Goal: Information Seeking & Learning: Find specific page/section

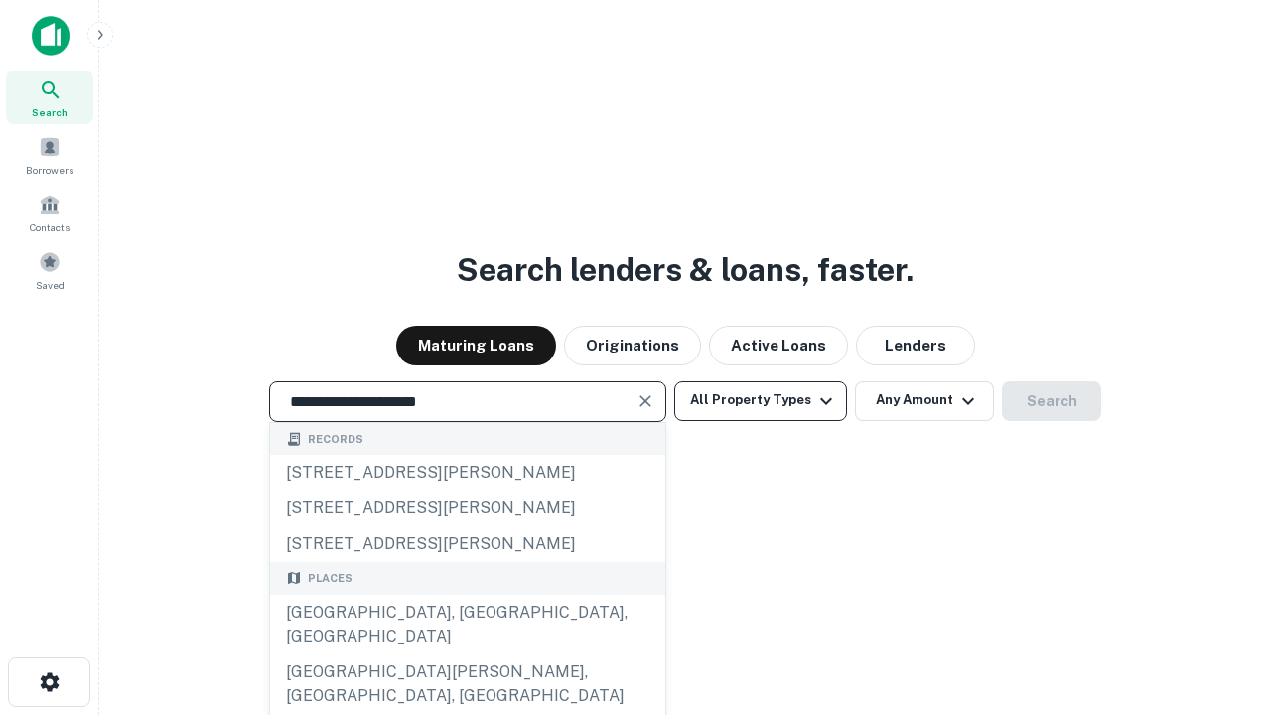
click at [467, 654] on div "[GEOGRAPHIC_DATA], [GEOGRAPHIC_DATA], [GEOGRAPHIC_DATA]" at bounding box center [467, 625] width 395 height 60
click at [761, 400] on button "All Property Types" at bounding box center [760, 401] width 173 height 40
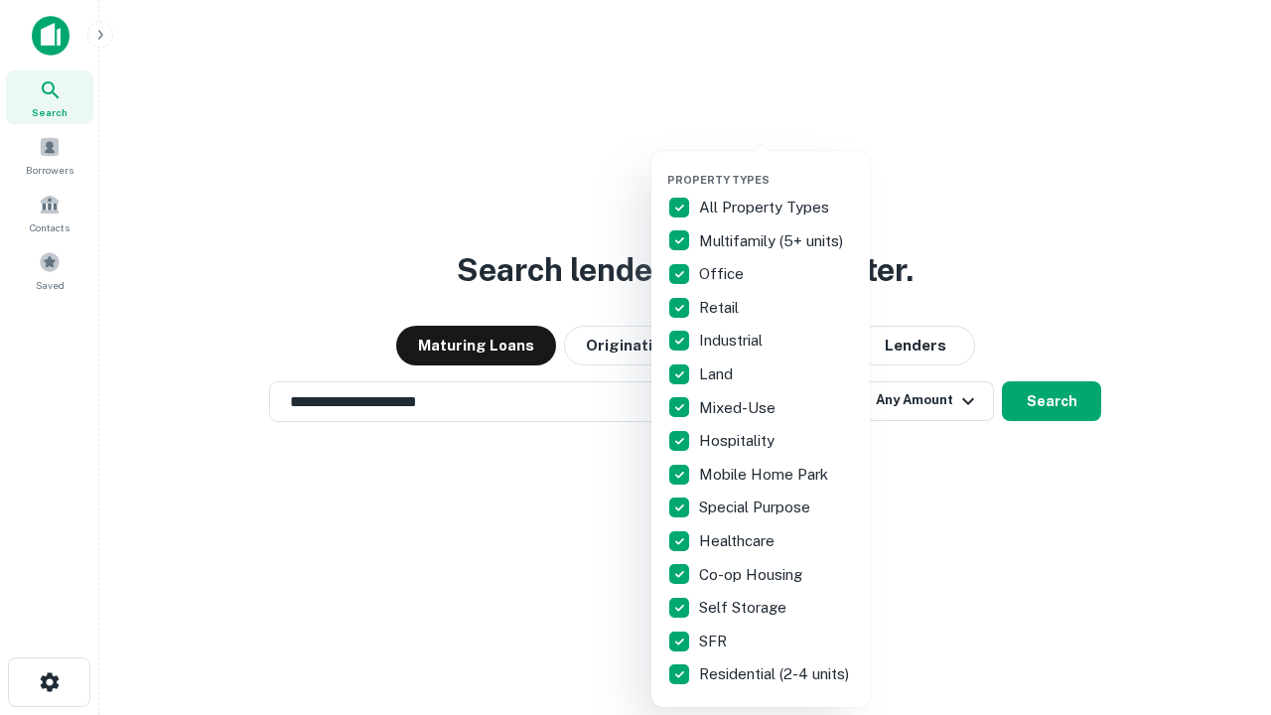
type input "**********"
click at [777, 167] on button "button" at bounding box center [776, 167] width 218 height 1
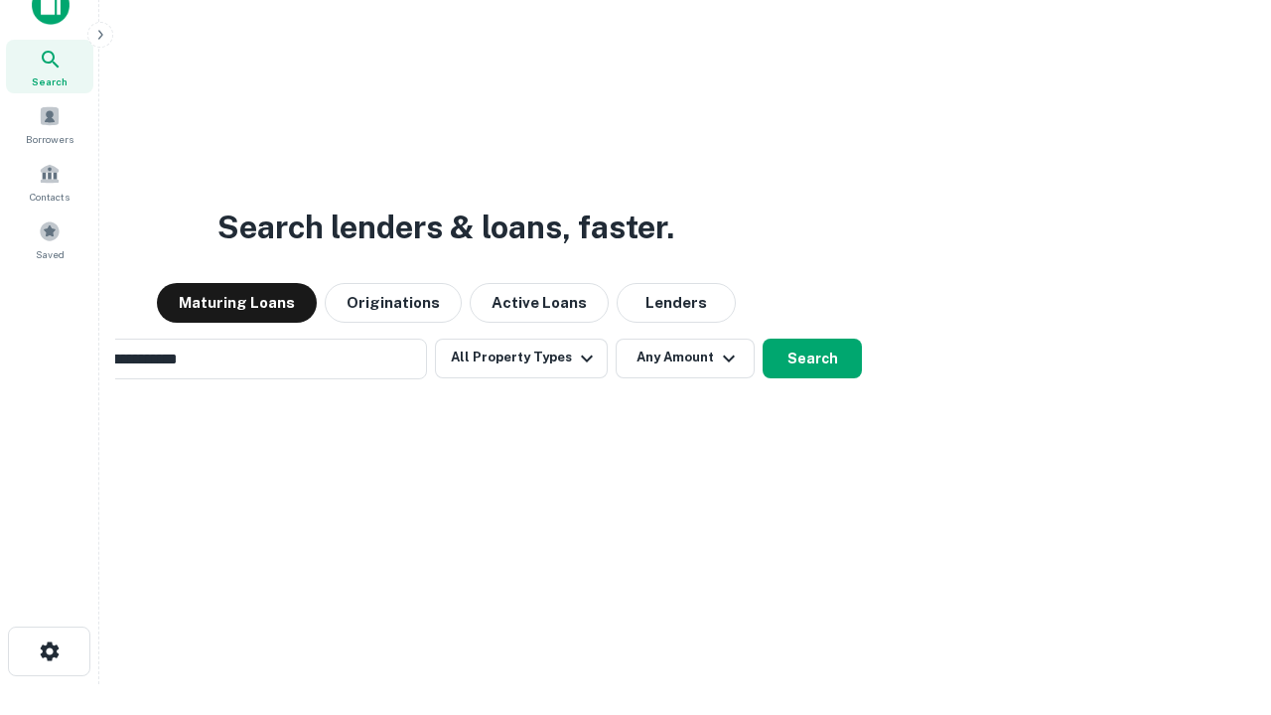
scroll to position [32, 0]
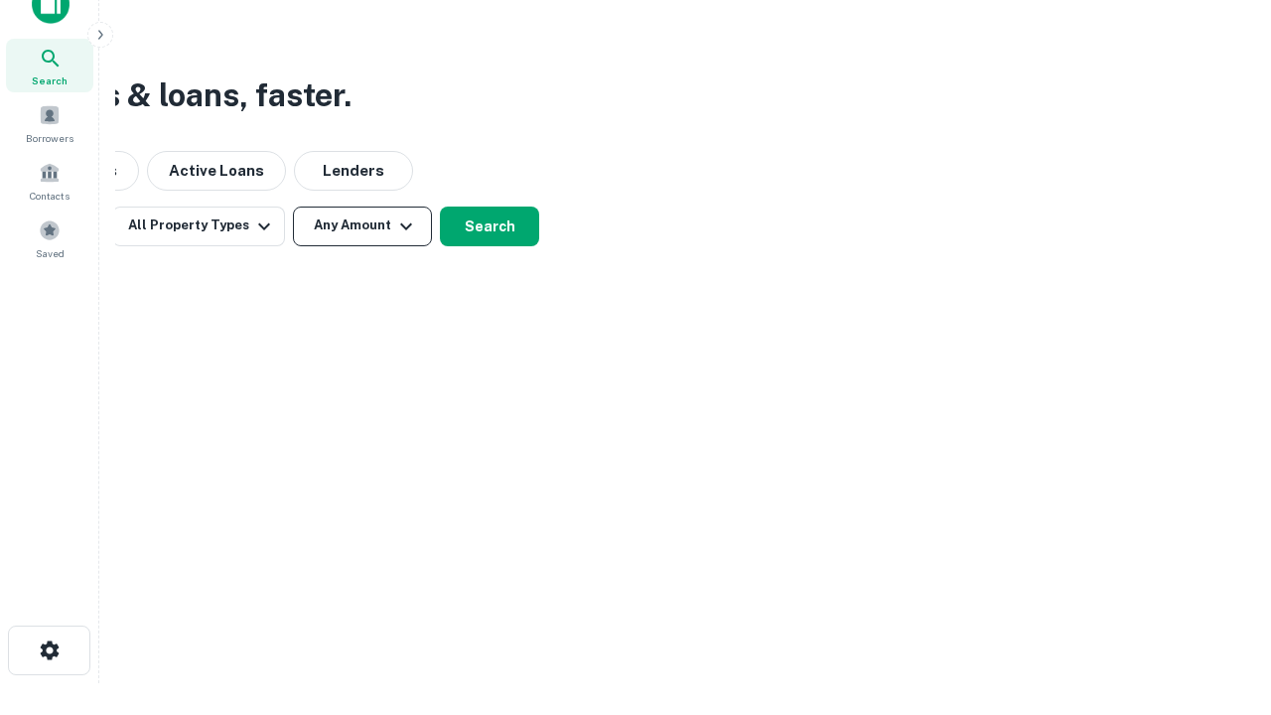
click at [363, 225] on button "Any Amount" at bounding box center [362, 227] width 139 height 40
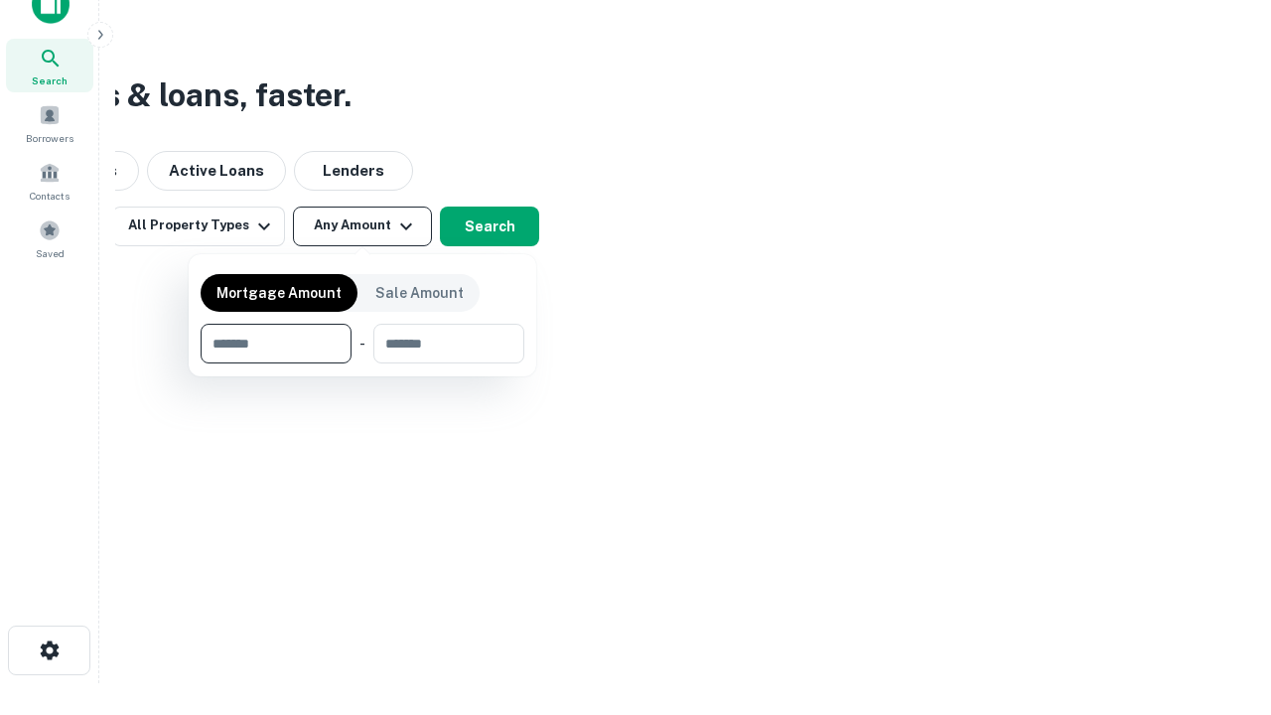
type input "*******"
click at [363, 363] on button "button" at bounding box center [363, 363] width 324 height 1
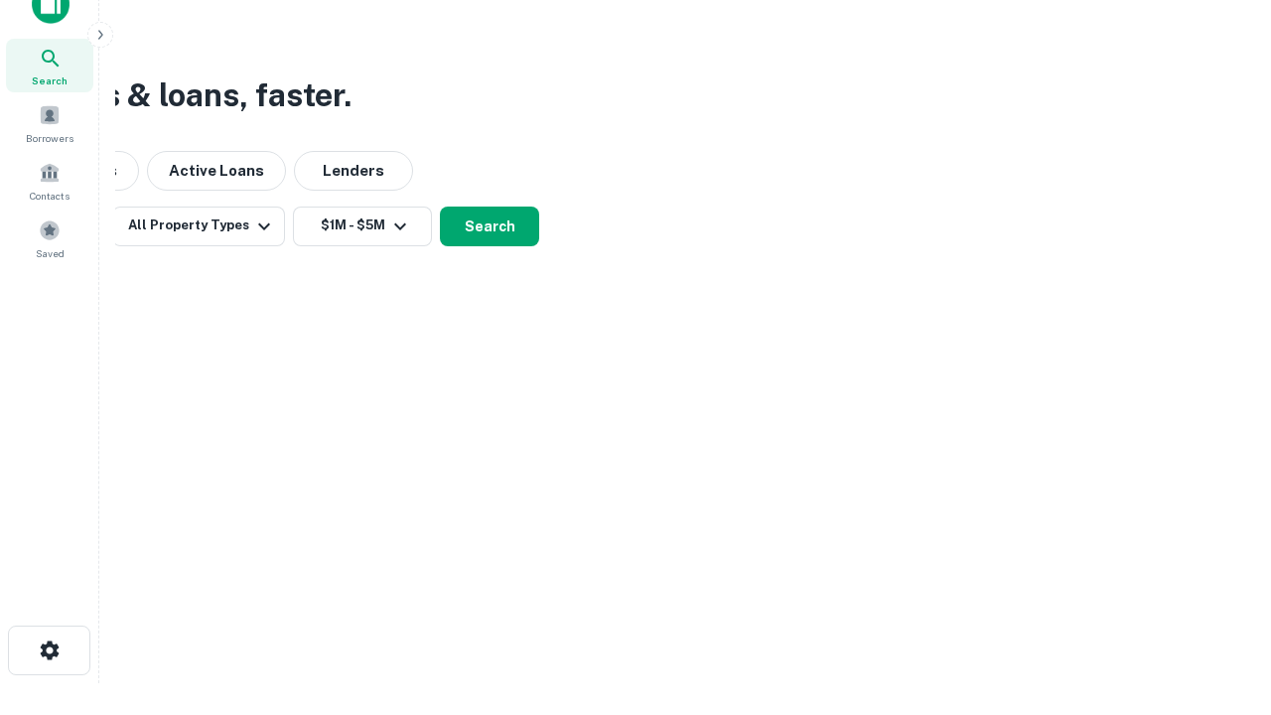
scroll to position [31, 0]
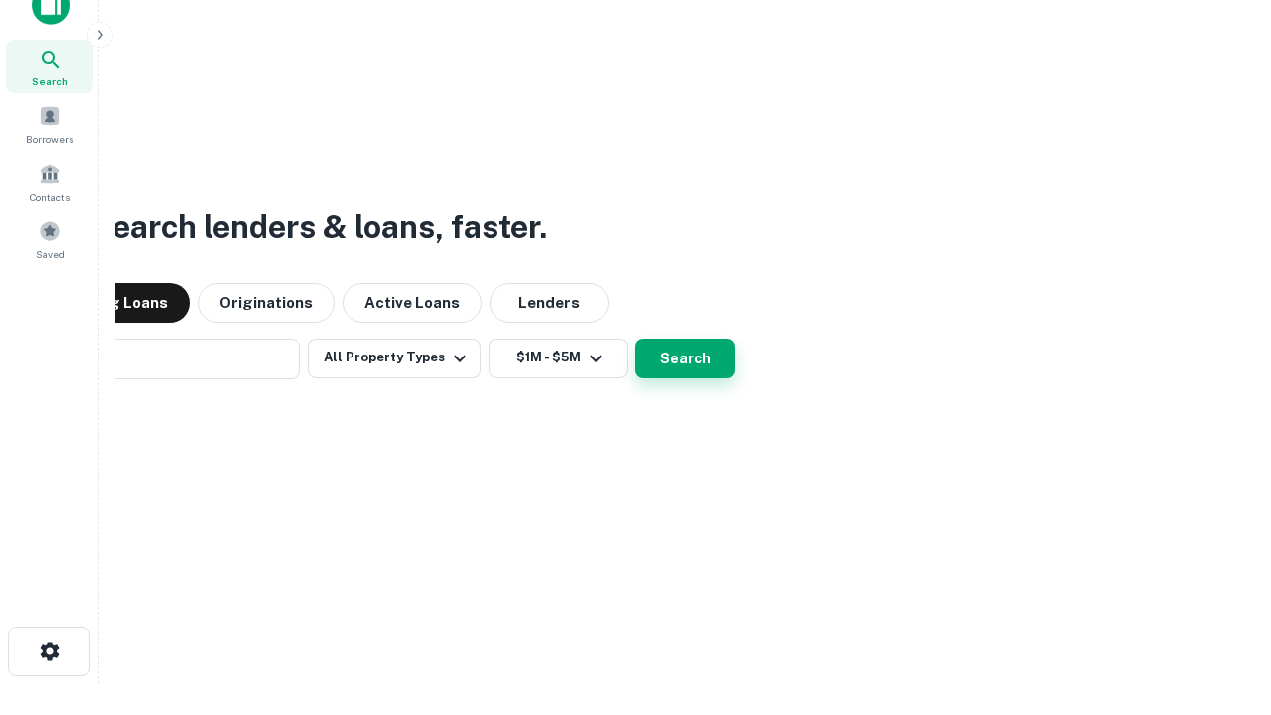
click at [636, 339] on button "Search" at bounding box center [685, 359] width 99 height 40
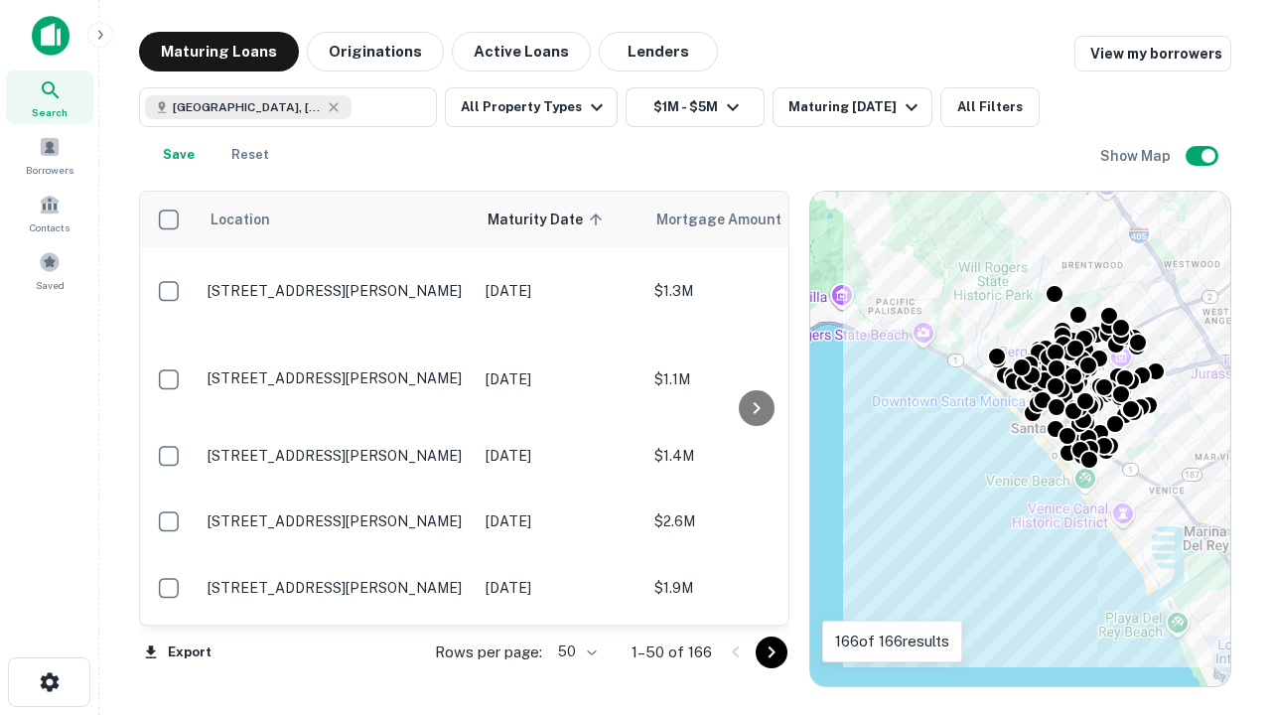
click at [574, 652] on body "Search Borrowers Contacts Saved Maturing Loans Originations Active Loans Lender…" at bounding box center [635, 357] width 1271 height 715
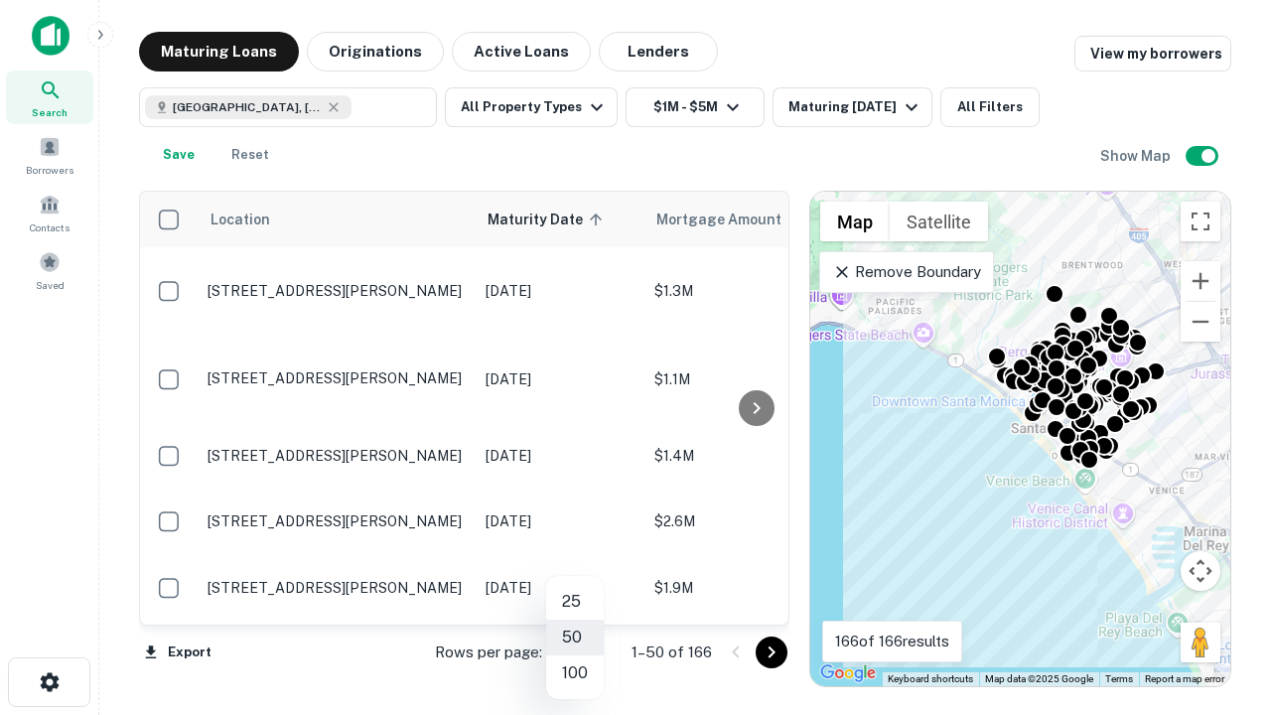
click at [575, 602] on li "25" at bounding box center [575, 602] width 58 height 36
